Goal: Information Seeking & Learning: Find specific fact

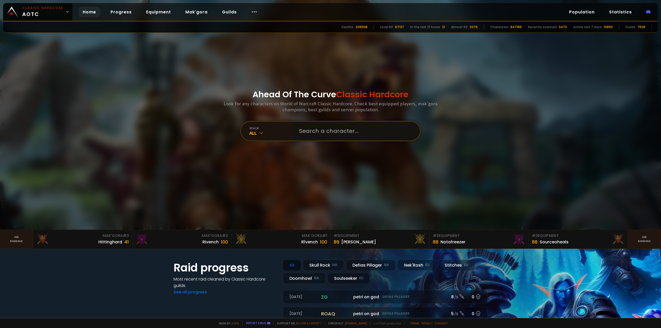
click at [348, 135] on input "text" at bounding box center [355, 131] width 118 height 19
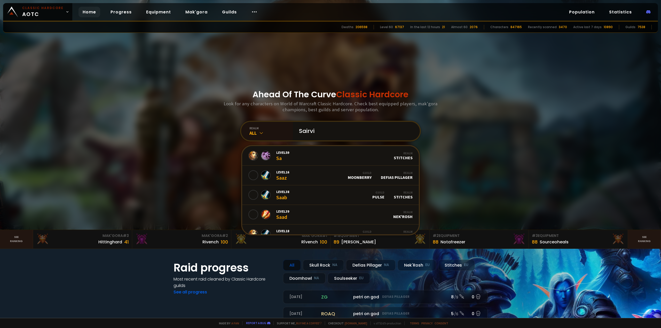
type input "Sairvin"
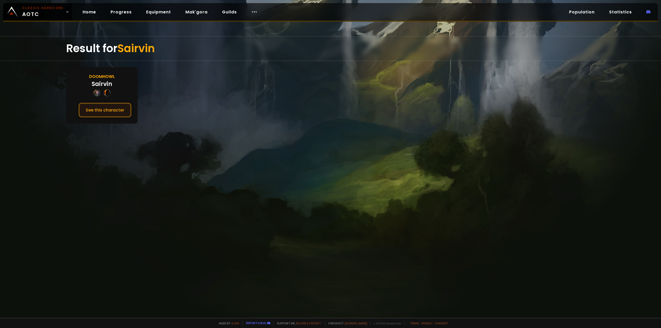
click at [104, 112] on button "See this character" at bounding box center [105, 110] width 53 height 15
drag, startPoint x: 183, startPoint y: 149, endPoint x: 179, endPoint y: 149, distance: 4.4
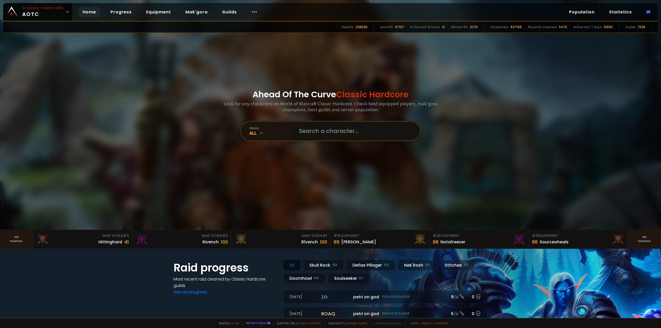
click at [324, 129] on input "text" at bounding box center [355, 131] width 118 height 19
type input "Lumpyfart"
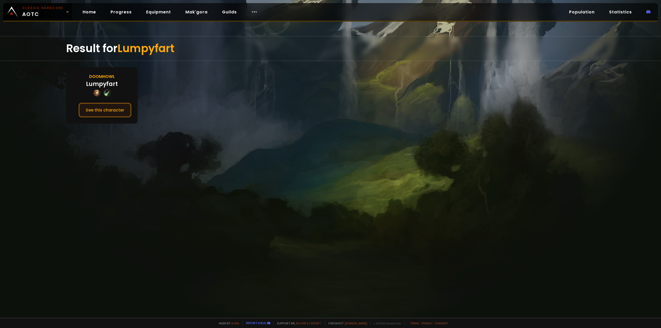
click at [104, 112] on button "See this character" at bounding box center [105, 110] width 53 height 15
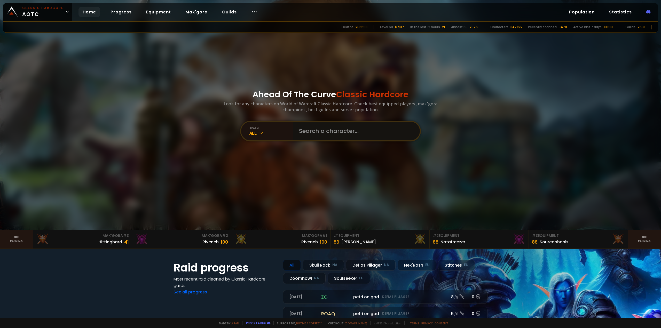
click at [338, 132] on input "text" at bounding box center [355, 131] width 118 height 19
type input "Missstabby"
click at [317, 132] on input "text" at bounding box center [355, 131] width 118 height 19
type input "Misstabby"
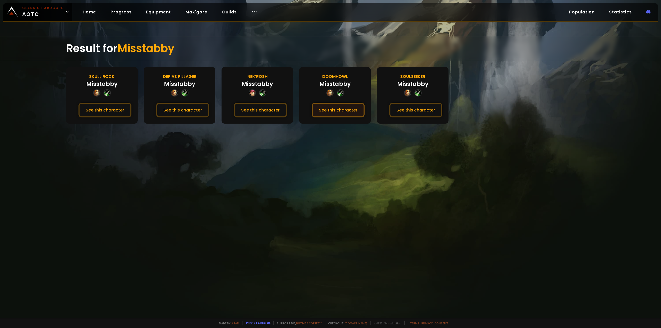
click at [333, 112] on button "See this character" at bounding box center [338, 110] width 53 height 15
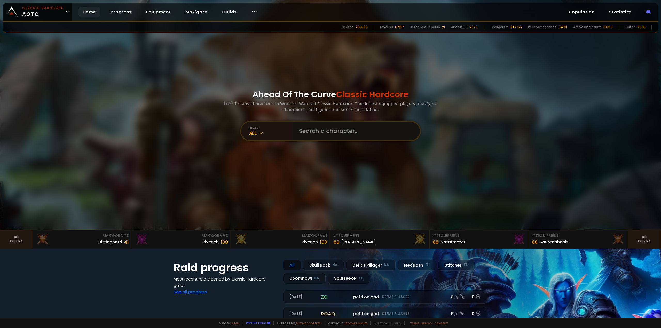
click at [308, 130] on input "text" at bounding box center [355, 131] width 118 height 19
type input "Lumpyfart"
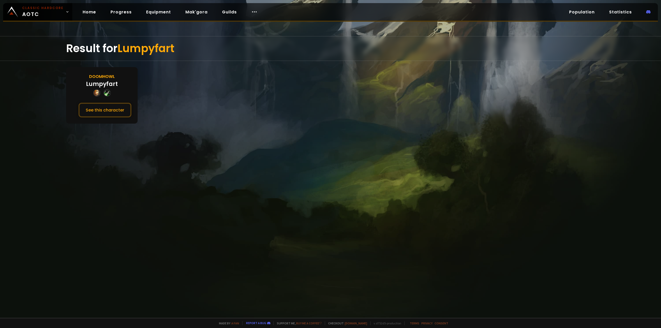
click at [117, 108] on button "See this character" at bounding box center [105, 110] width 53 height 15
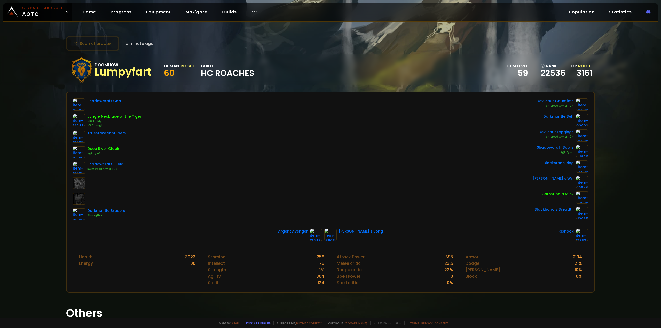
click at [305, 143] on div "Shadowcraft Cap Jungle Necklace of the Tiger +10 Agility +9 Strength Truestrike…" at bounding box center [331, 159] width 516 height 122
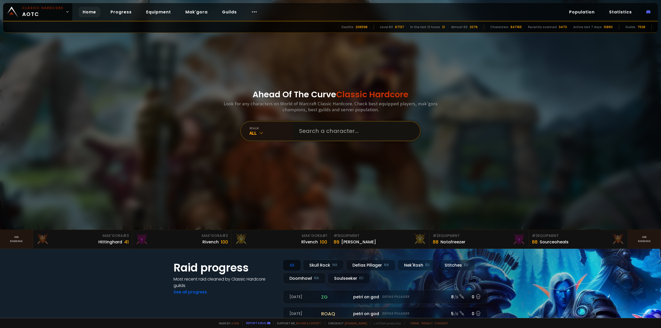
click at [324, 131] on input "text" at bounding box center [355, 131] width 118 height 19
type input "Blasters"
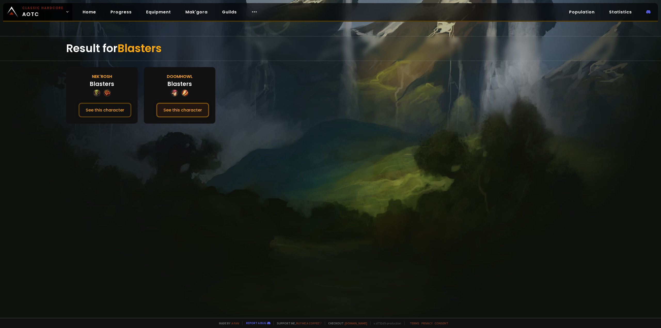
click at [172, 108] on button "See this character" at bounding box center [182, 110] width 53 height 15
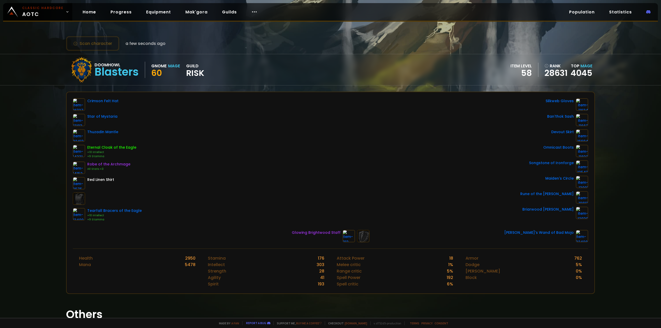
click at [243, 112] on div "Crimson Felt Hat Star of Mystaria Thuzadin Mantle Eternal Cloak of the Eagle +1…" at bounding box center [331, 160] width 516 height 124
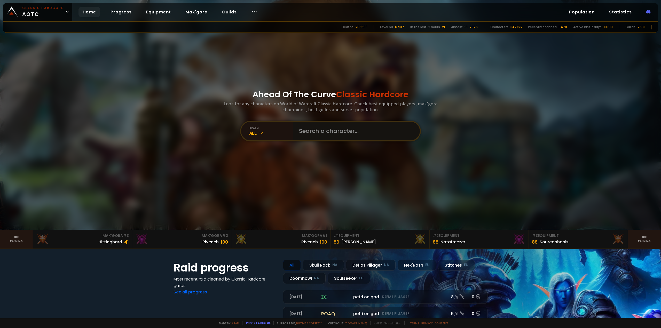
click at [323, 134] on input "text" at bounding box center [355, 131] width 118 height 19
type input "lilroop"
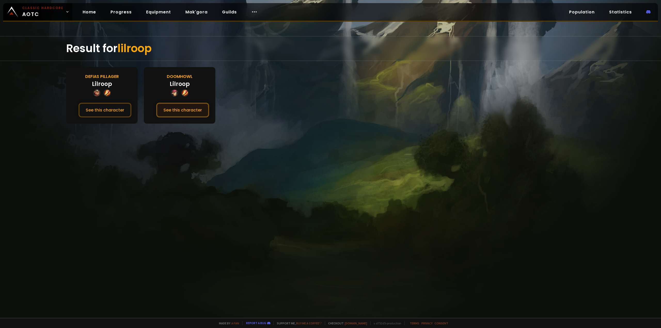
click at [182, 111] on button "See this character" at bounding box center [182, 110] width 53 height 15
click at [274, 111] on section "Defias Pillager Lilroop See this character [PERSON_NAME] See this character" at bounding box center [330, 95] width 529 height 57
